Goal: Transaction & Acquisition: Obtain resource

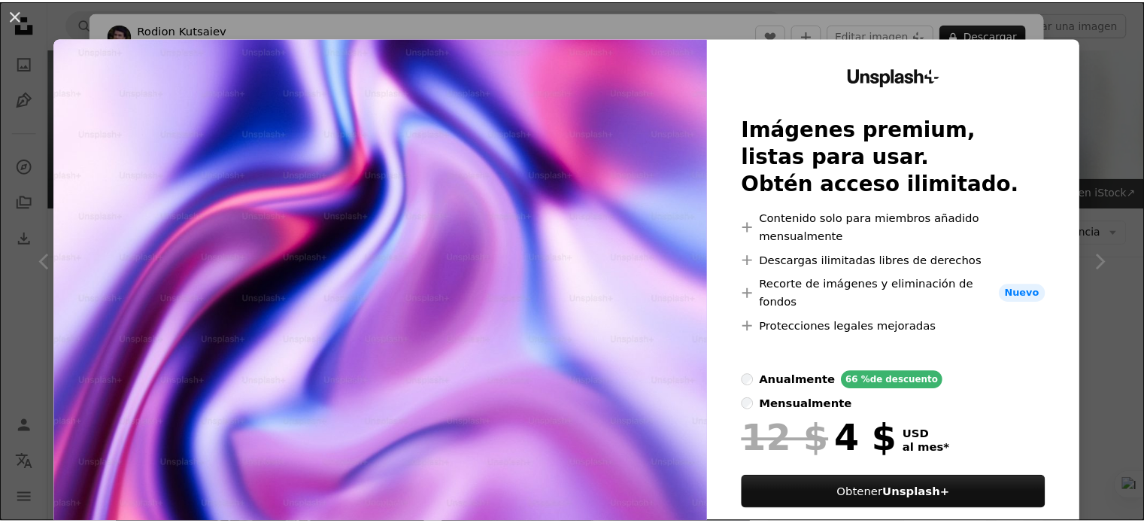
scroll to position [550, 0]
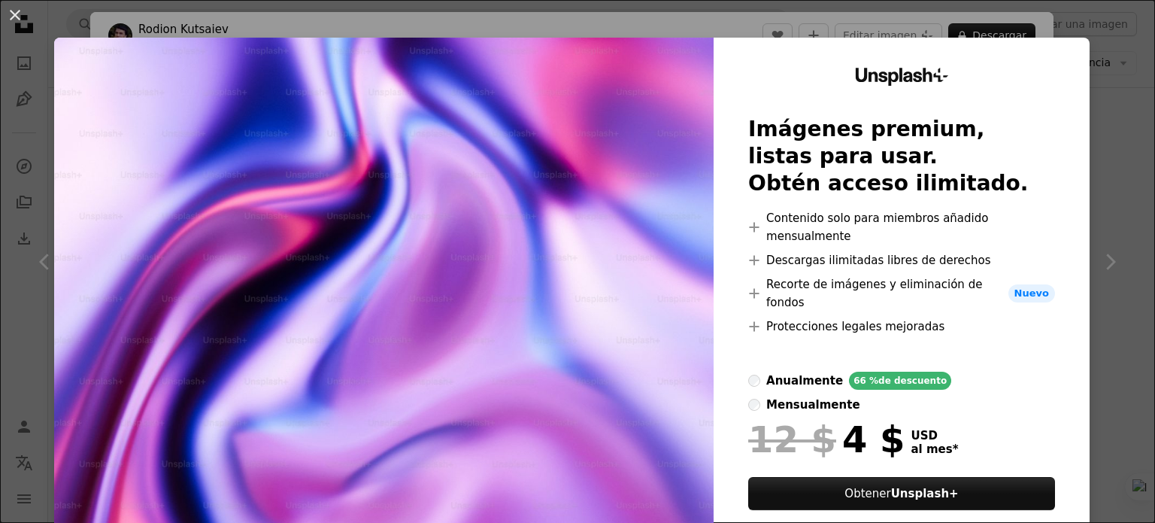
click at [1089, 31] on div "An X shape Unsplash+ Imágenes premium, listas para usar. Obtén acceso ilimitado…" at bounding box center [577, 261] width 1155 height 523
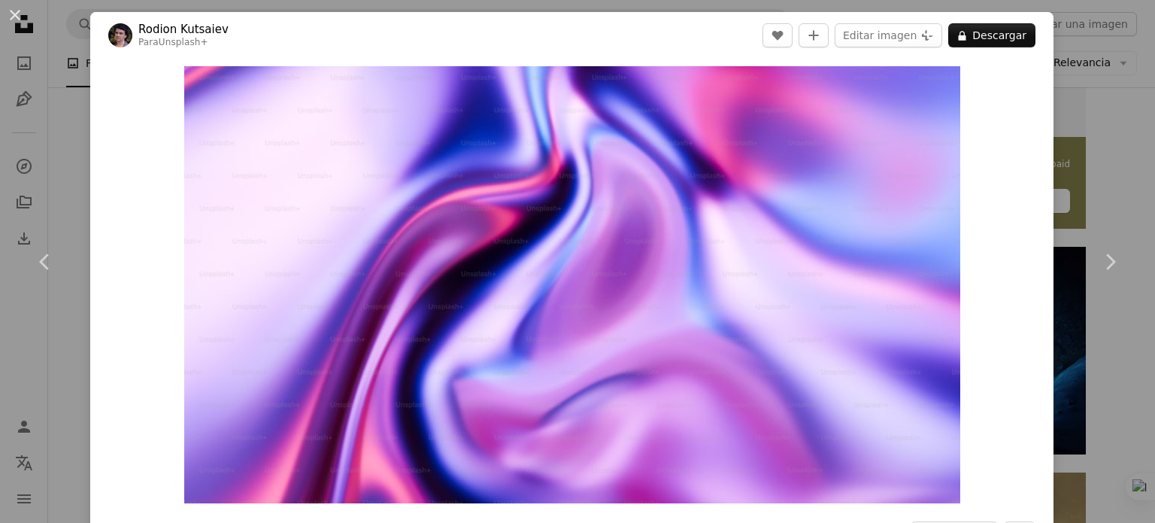
click at [1089, 31] on div "An X shape Chevron left Chevron right [PERSON_NAME] Kutsaiev Para Unsplash+ A h…" at bounding box center [577, 261] width 1155 height 523
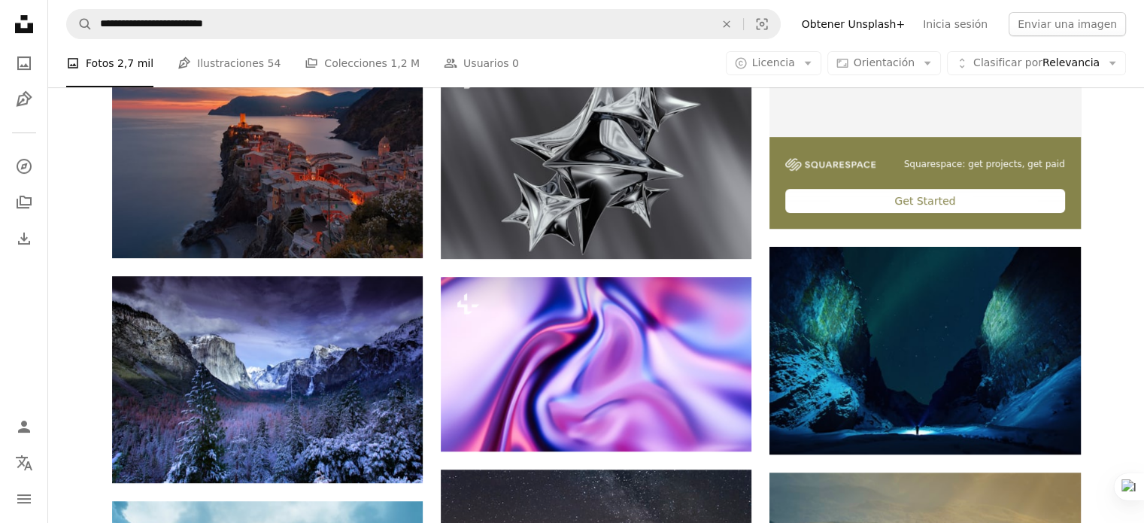
drag, startPoint x: 1140, startPoint y: 183, endPoint x: 1148, endPoint y: 209, distance: 27.4
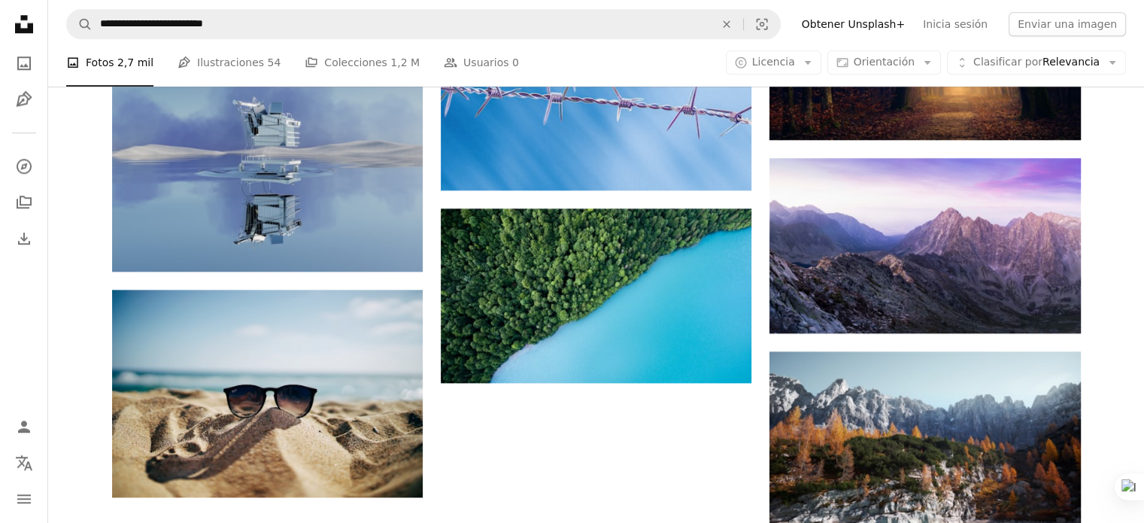
scroll to position [1591, 0]
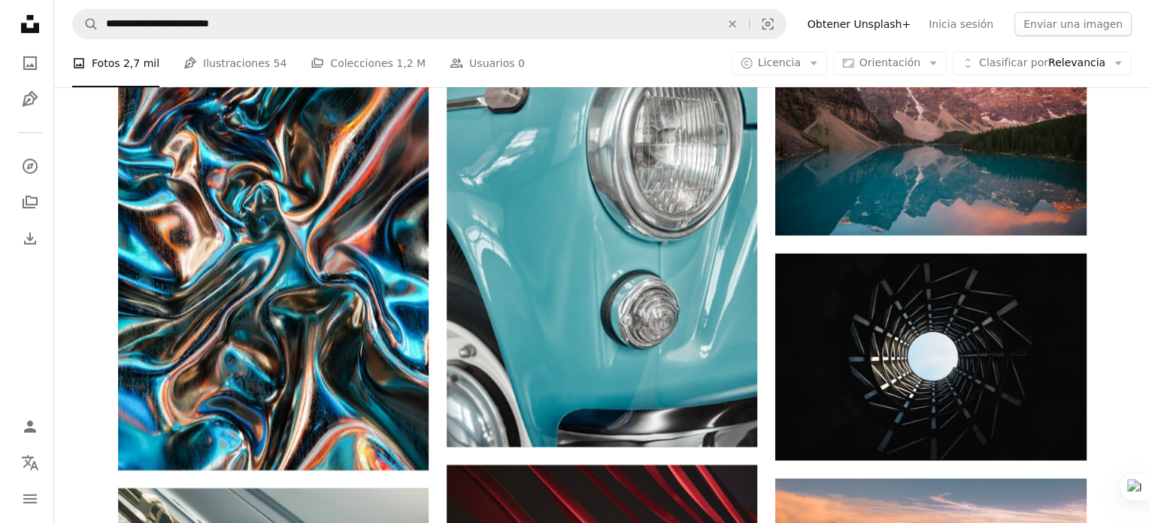
scroll to position [5094, 0]
